Goal: Information Seeking & Learning: Find specific fact

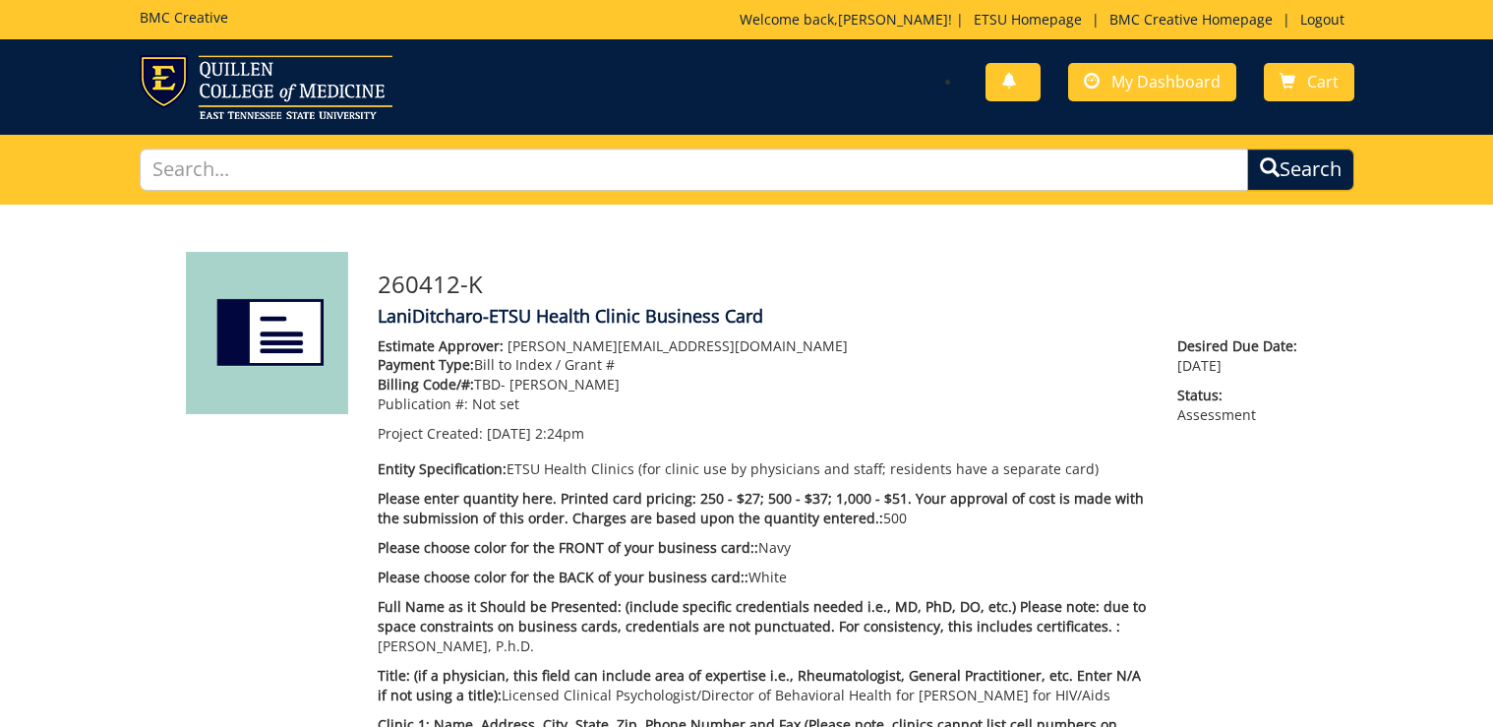
scroll to position [394, 0]
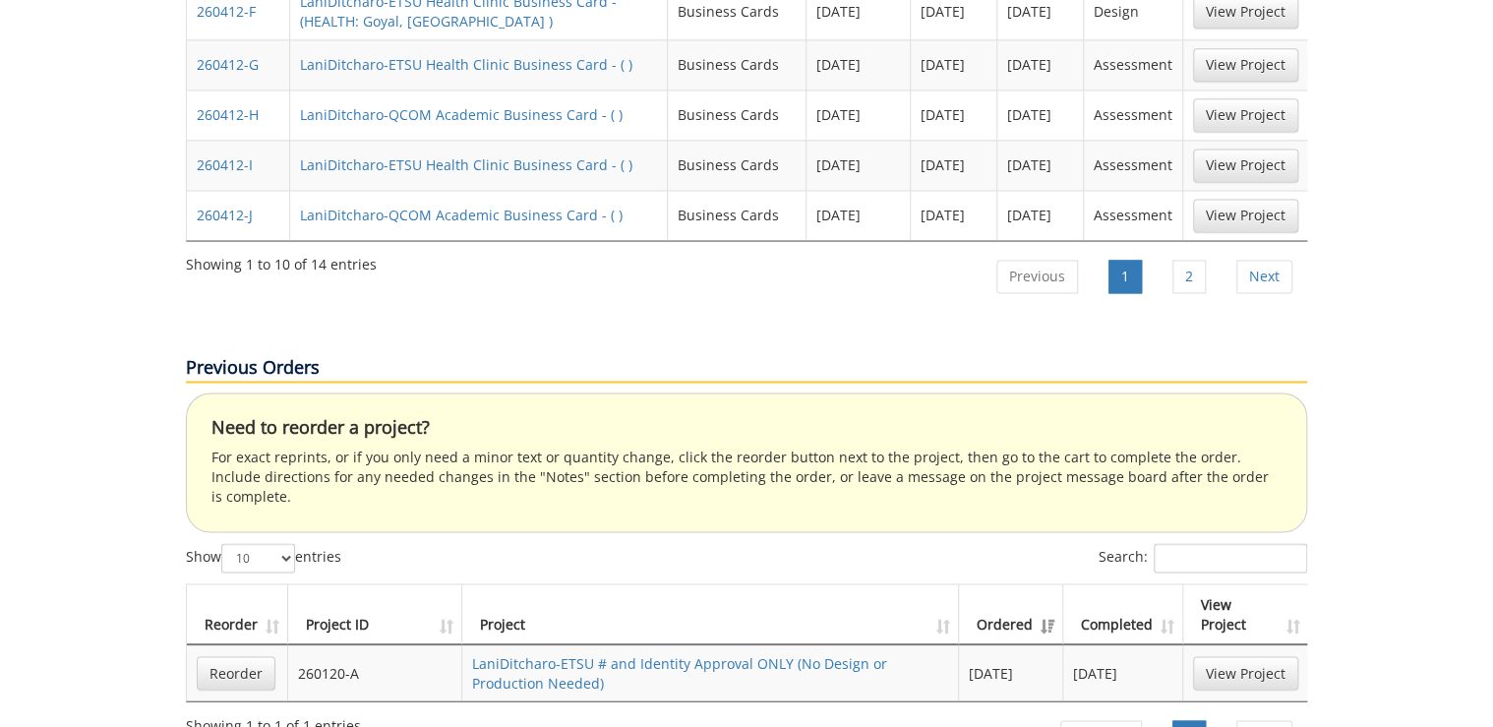
scroll to position [976, 0]
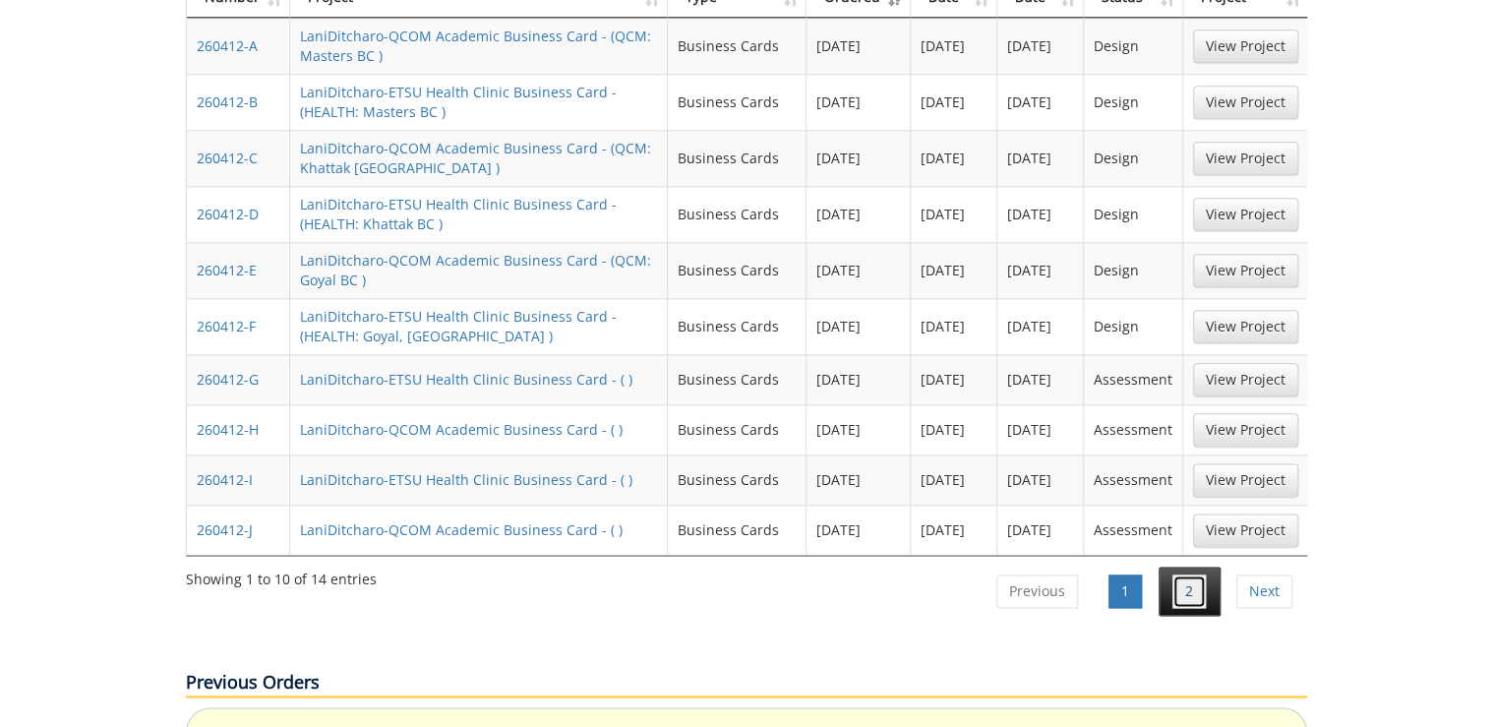
click at [1179, 575] on link "2" at bounding box center [1189, 591] width 33 height 33
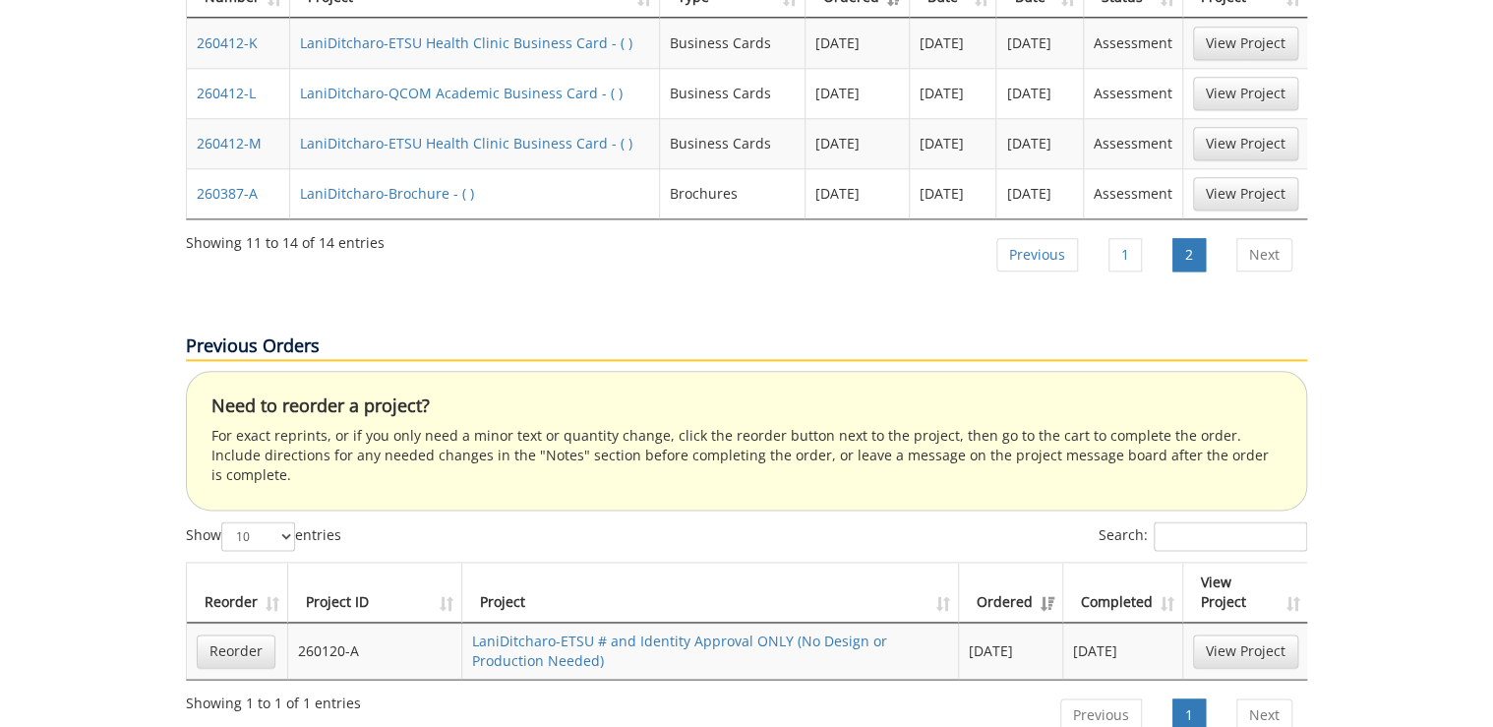
scroll to position [740, 0]
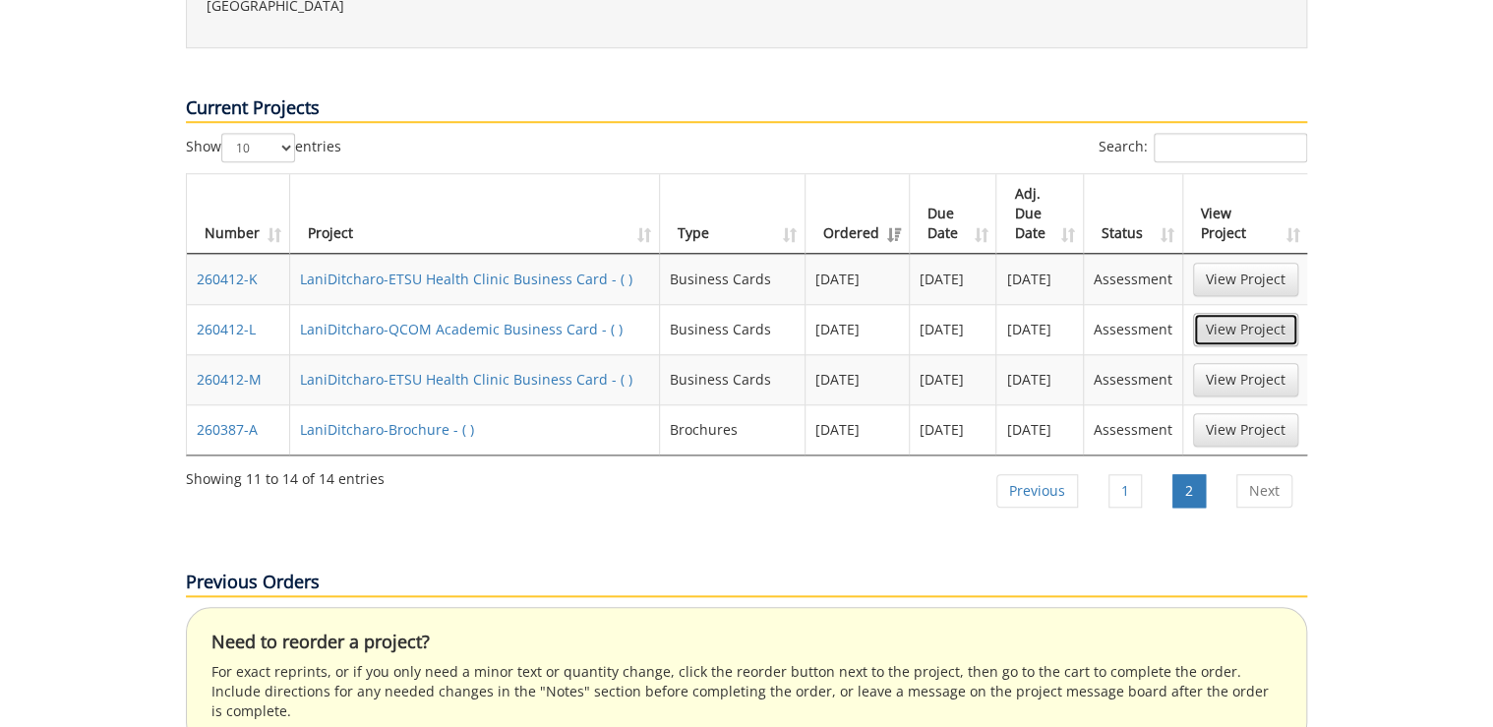
click at [1258, 313] on link "View Project" at bounding box center [1245, 329] width 105 height 33
click at [1240, 363] on link "View Project" at bounding box center [1245, 379] width 105 height 33
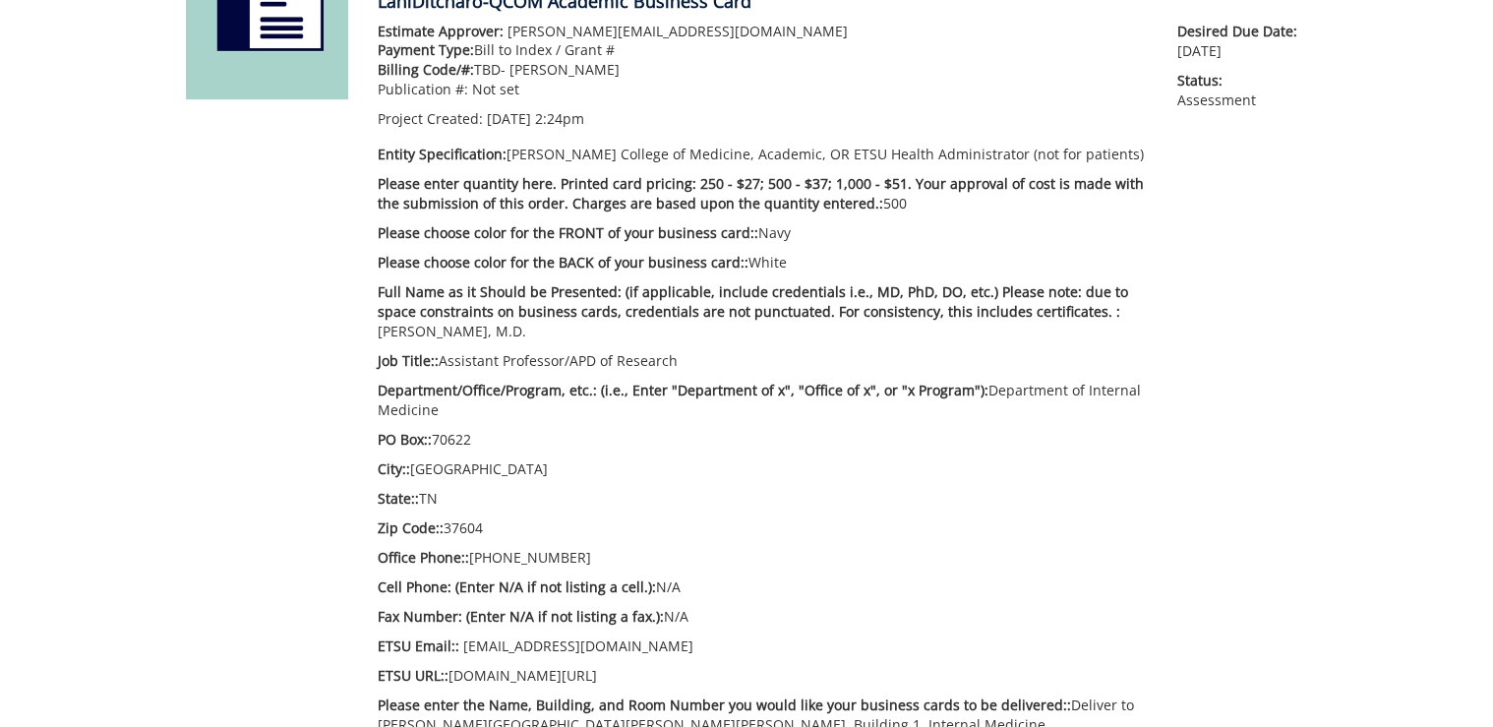
scroll to position [236, 0]
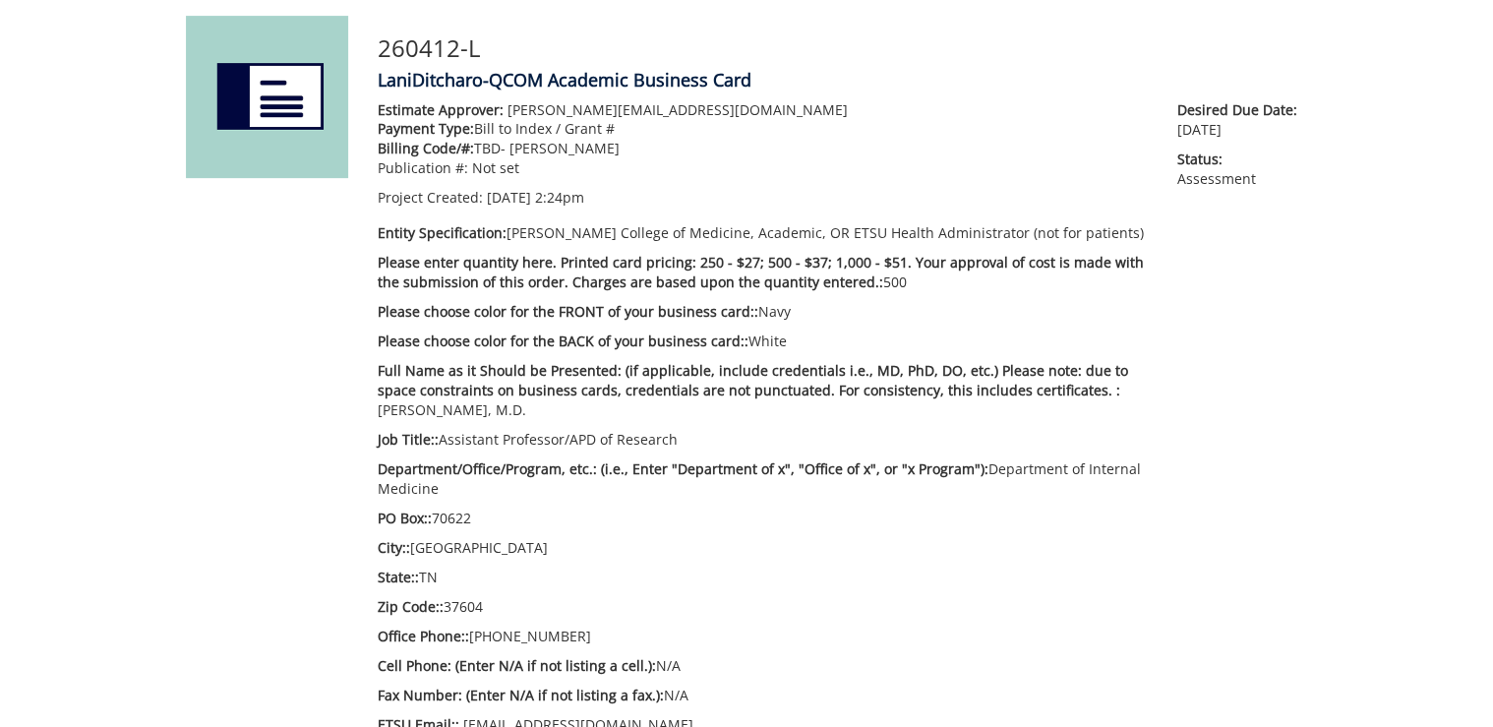
click at [1072, 388] on p "Full Name as it Should be Presented: (if applicable, include credentials i.e., …" at bounding box center [763, 390] width 770 height 59
copy p "Shrey"
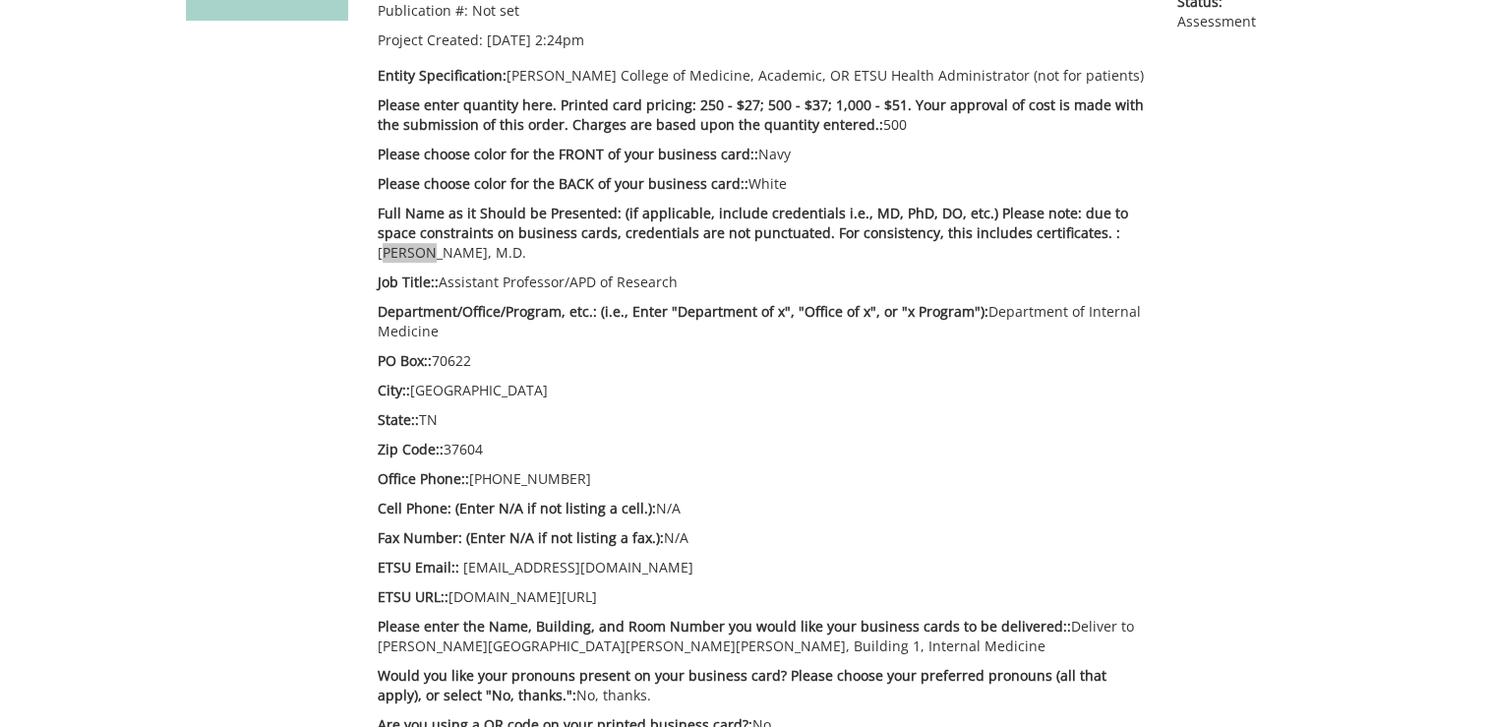
scroll to position [472, 0]
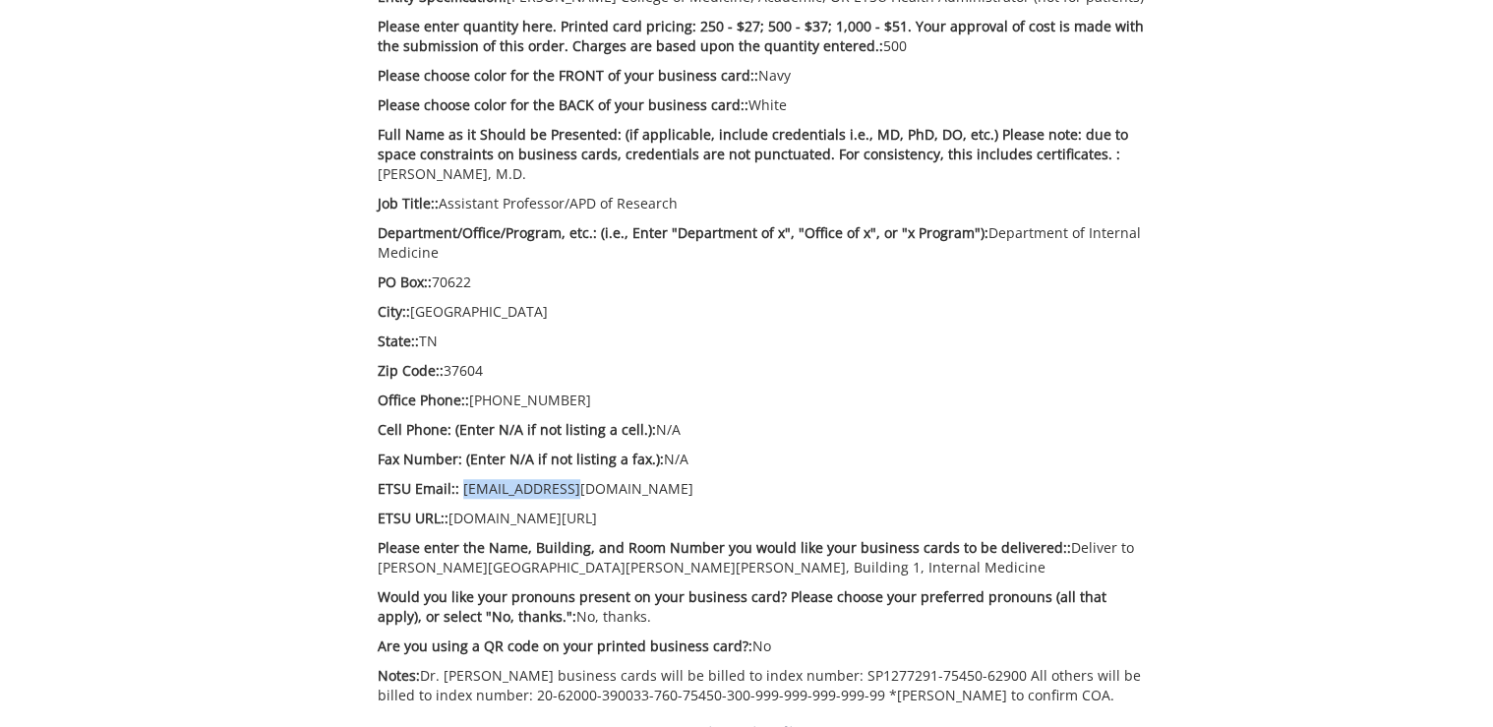
drag, startPoint x: 571, startPoint y: 492, endPoint x: 461, endPoint y: 480, distance: 109.8
click at [461, 480] on p "ETSU Email:: goles1@etsu.edu" at bounding box center [763, 489] width 770 height 20
copy p "goles1@etsu.edu"
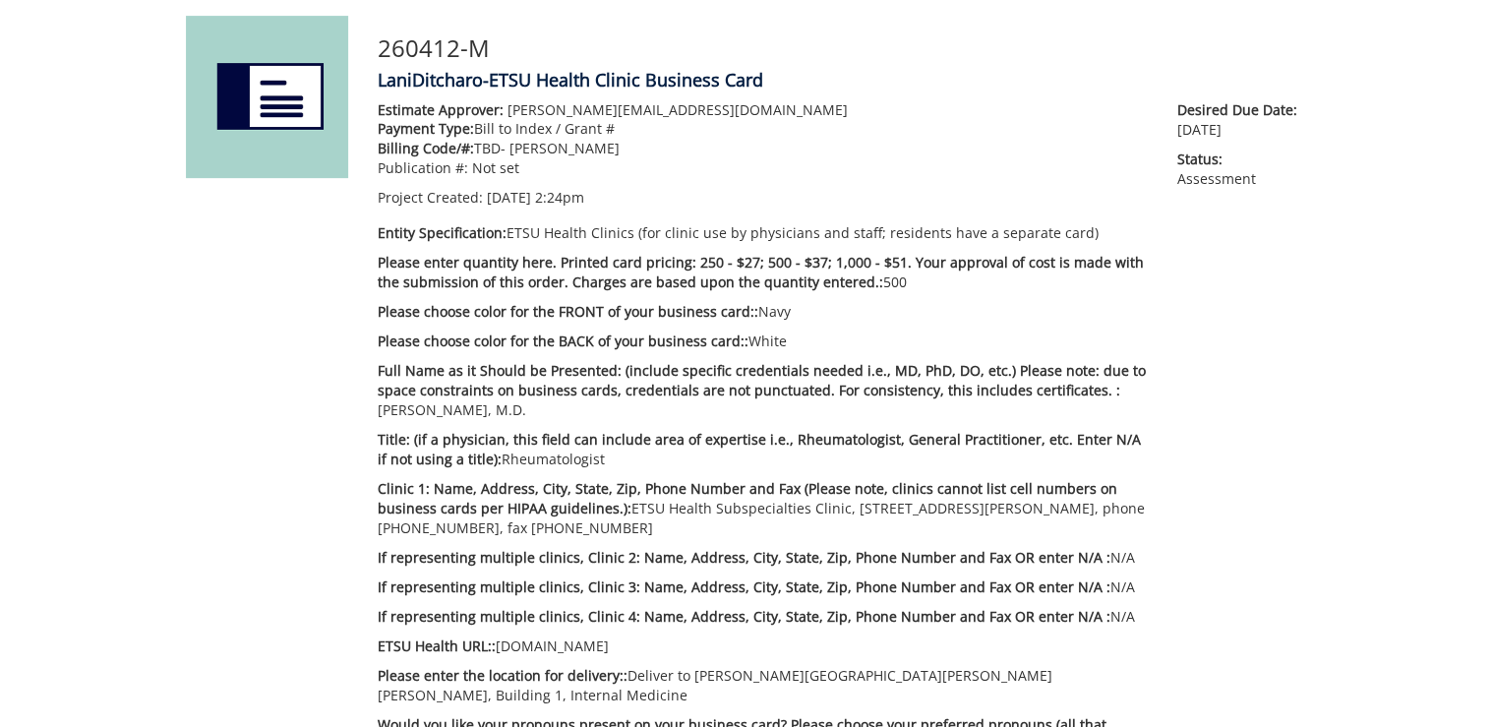
scroll to position [394, 0]
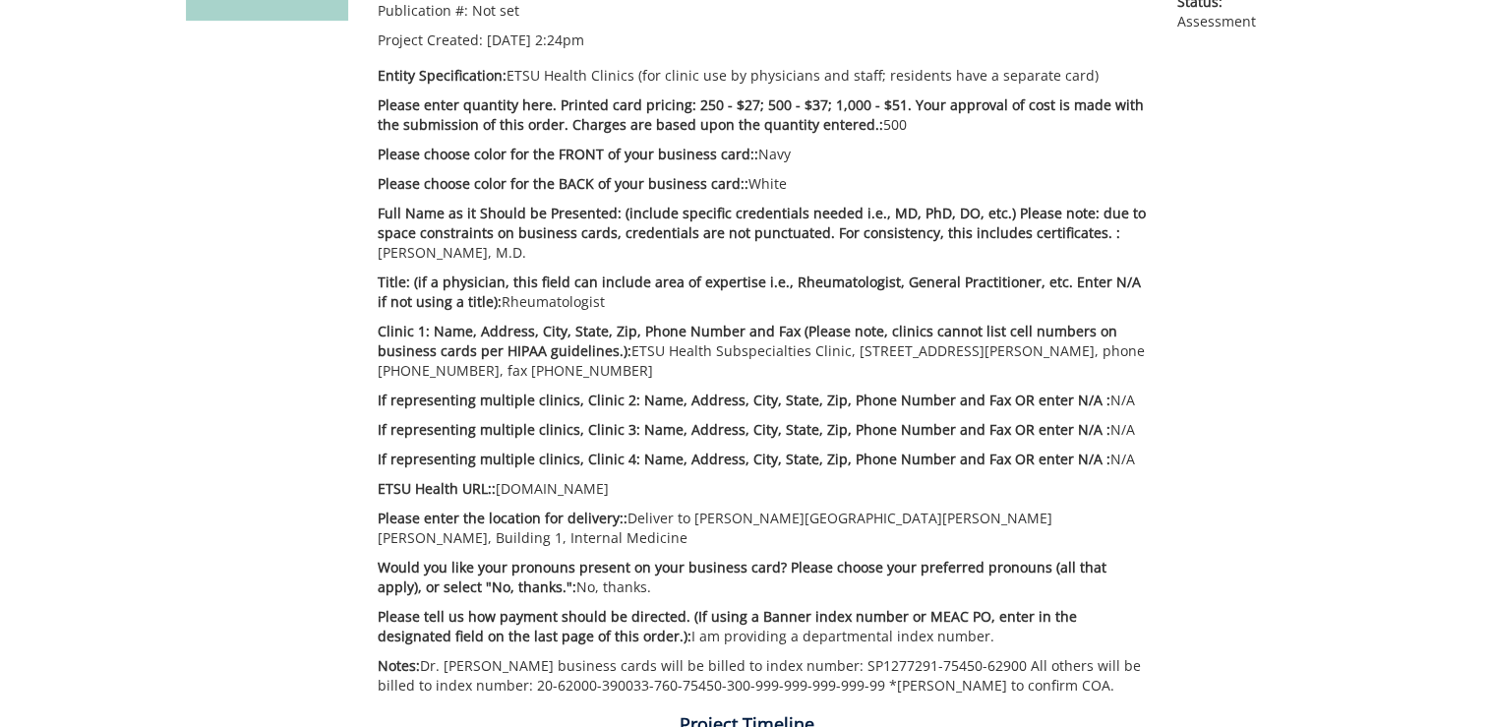
click at [553, 295] on p "Title: (if a physician, this field can include area of expertise i.e., Rheumato…" at bounding box center [763, 292] width 770 height 39
copy p "Rheumatologist"
click at [1051, 383] on div "Estimate Approver: Metcalf@etsu.edu Payment Type: Bill to Index / Grant # Billi…" at bounding box center [763, 324] width 800 height 762
drag, startPoint x: 699, startPoint y: 348, endPoint x: 826, endPoint y: 358, distance: 128.3
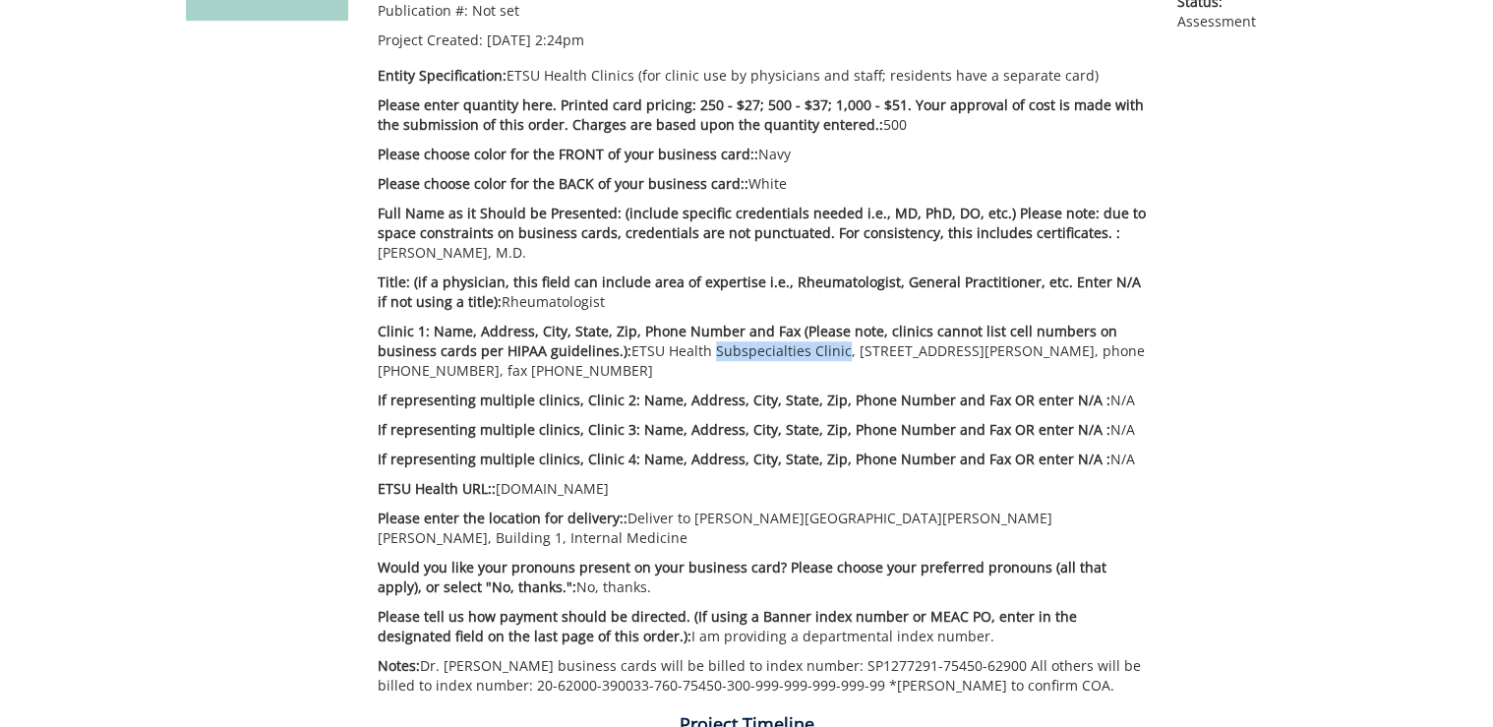
click at [826, 358] on p "Clinic 1: Name, Address, City, State, Zip, Phone Number and Fax (Please note, c…" at bounding box center [763, 351] width 770 height 59
click at [636, 362] on p "Clinic 1: Name, Address, City, State, Zip, Phone Number and Fax (Please note, c…" at bounding box center [763, 351] width 770 height 59
click at [736, 354] on p "Clinic 1: Name, Address, City, State, Zip, Phone Number and Fax (Please note, c…" at bounding box center [763, 351] width 770 height 59
copy p "Subspecialties"
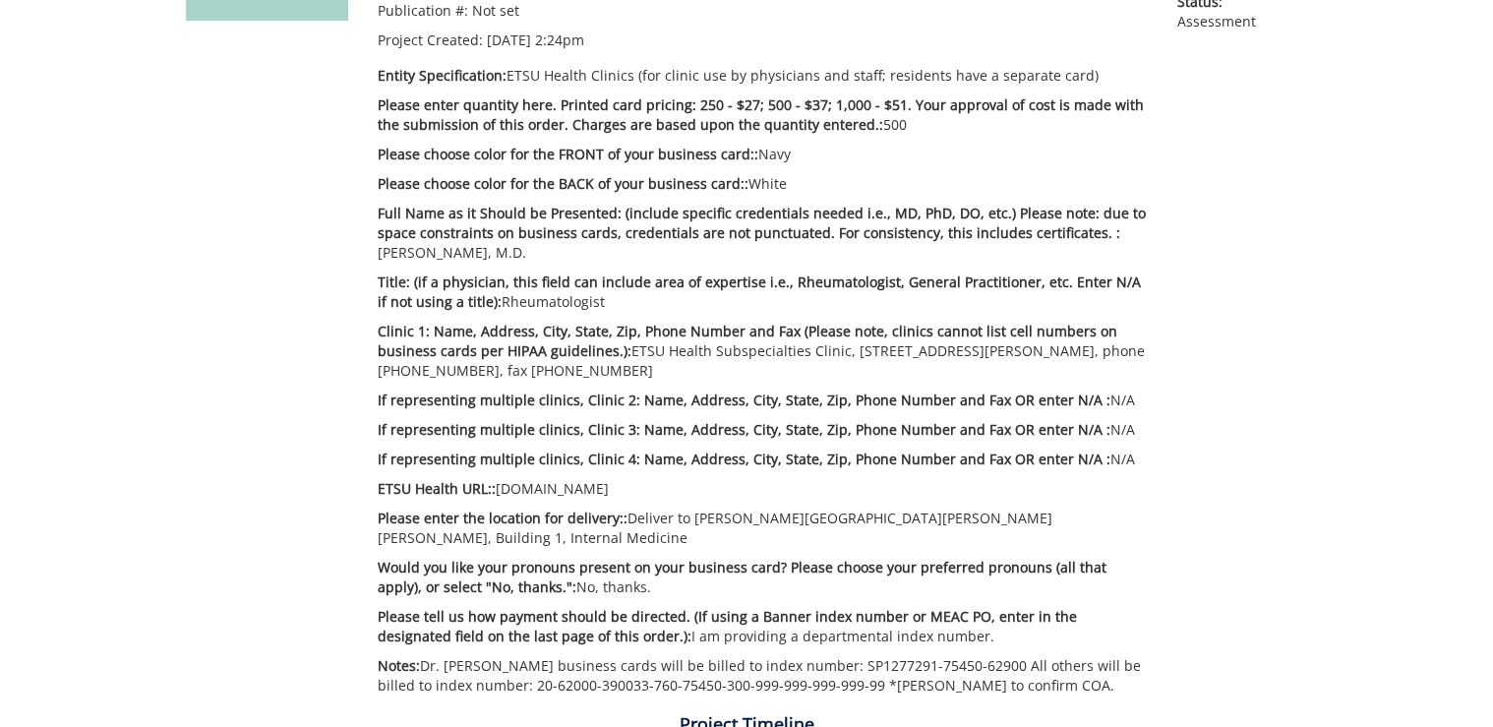
click at [801, 334] on span "Clinic 1: Name, Address, City, State, Zip, Phone Number and Fax (Please note, c…" at bounding box center [748, 341] width 740 height 38
